Goal: Check status

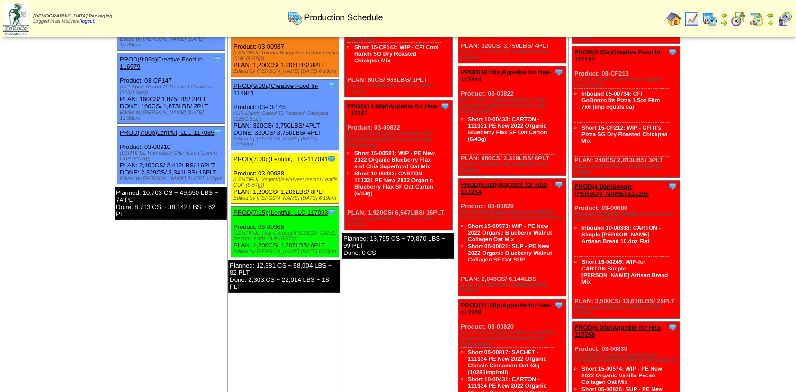
scroll to position [369, 0]
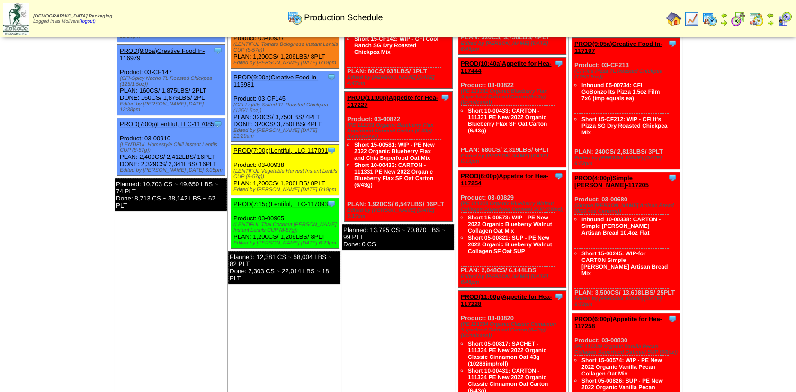
click at [713, 206] on td "[DATE] [+] Print Export" at bounding box center [739, 129] width 114 height 870
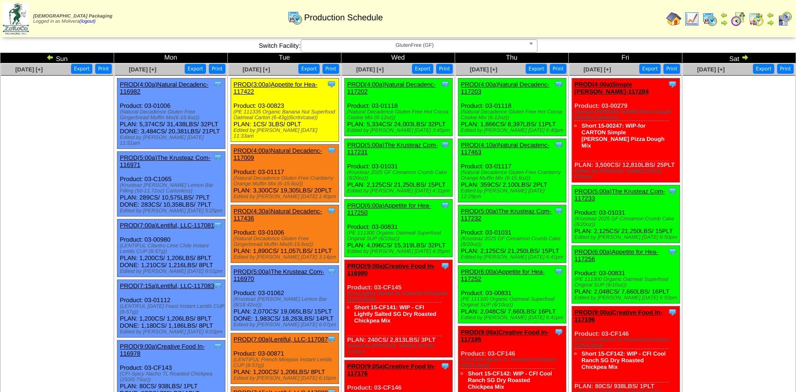
click at [743, 59] on img at bounding box center [745, 57] width 8 height 8
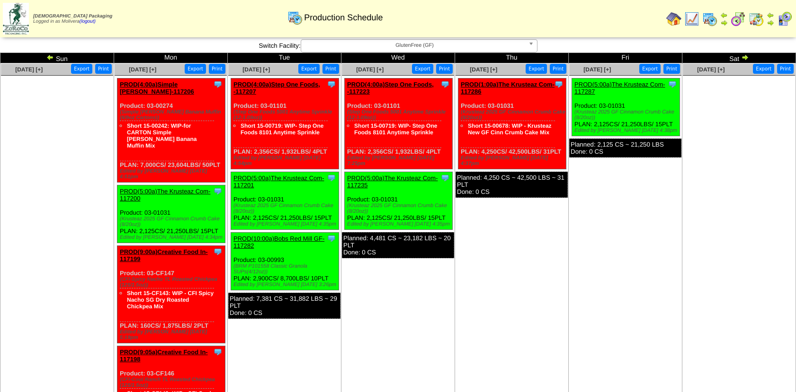
click at [747, 56] on img at bounding box center [745, 57] width 8 height 8
